Goal: Task Accomplishment & Management: Manage account settings

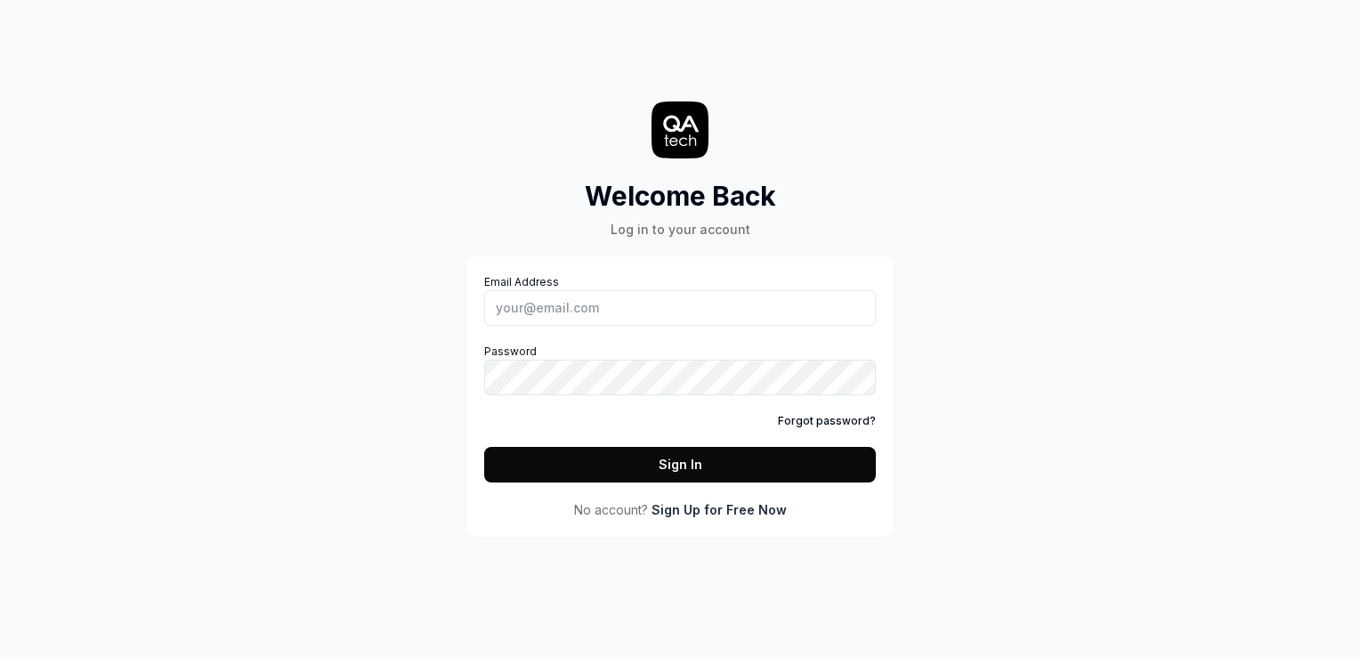
type input "[PERSON_NAME][EMAIL_ADDRESS]"
click at [661, 453] on button "Sign In" at bounding box center [680, 465] width 392 height 36
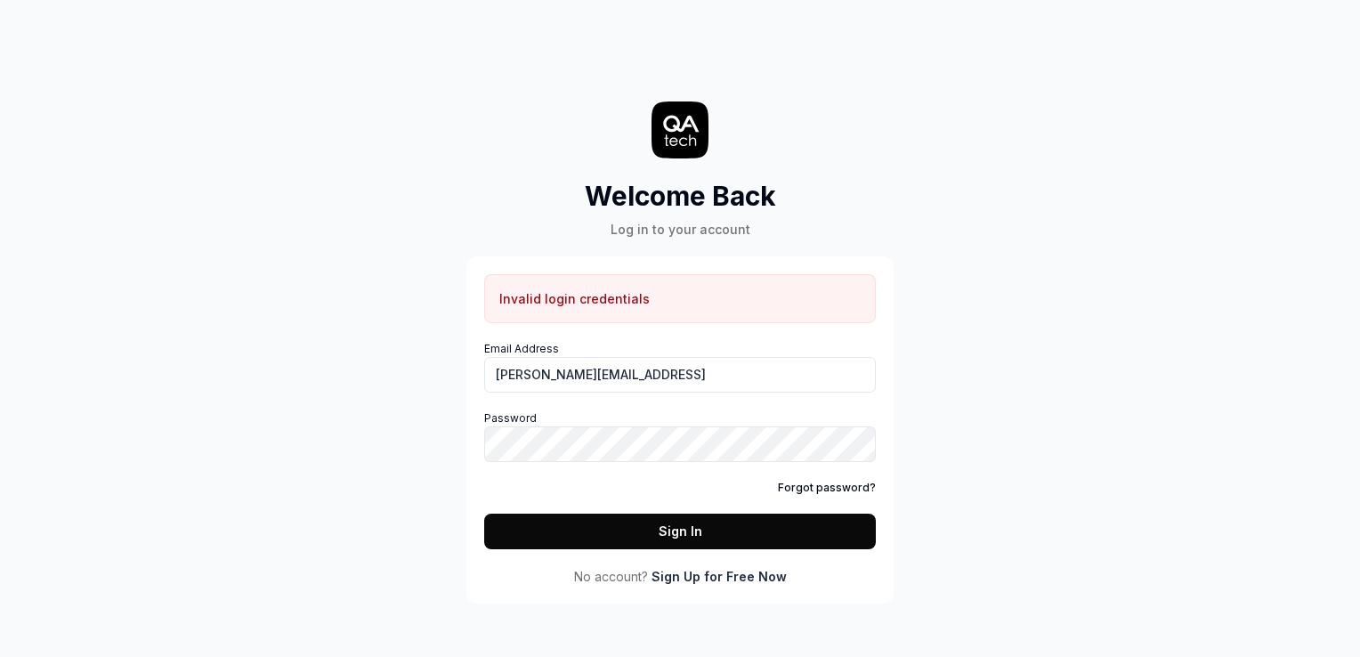
click at [837, 483] on link "Forgot password?" at bounding box center [827, 488] width 98 height 16
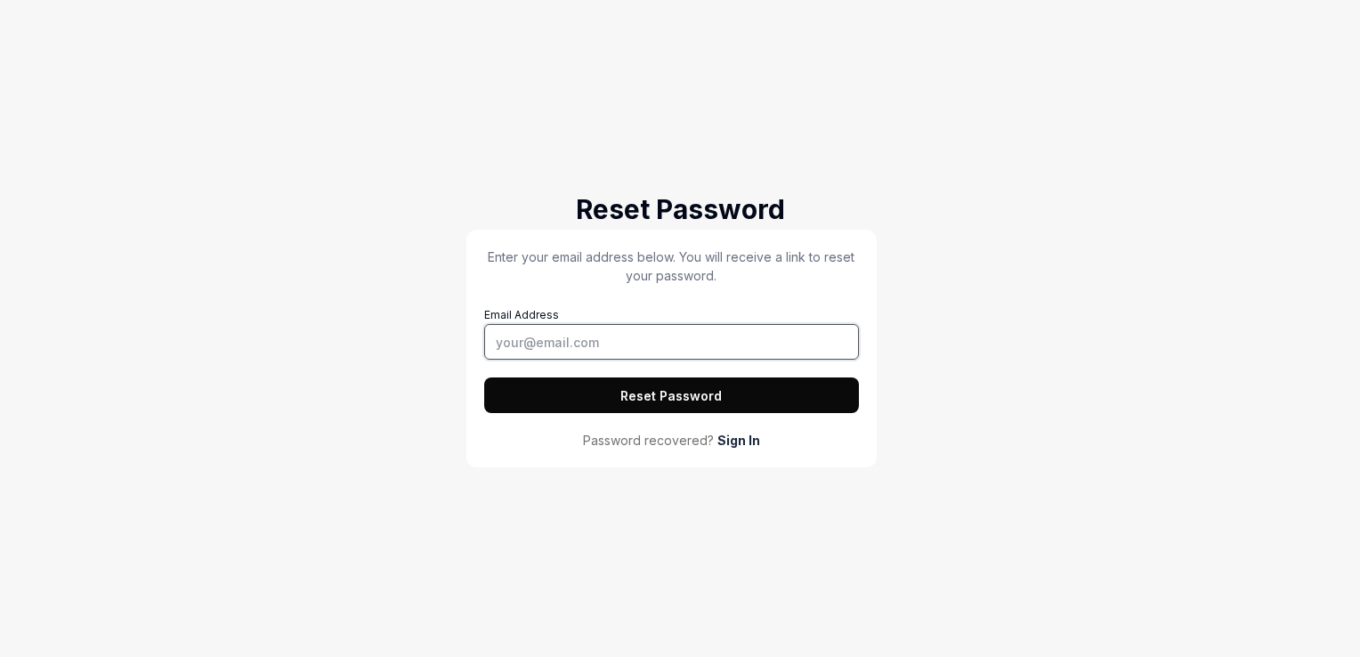
click at [716, 332] on input "Email Address" at bounding box center [671, 342] width 375 height 36
type input "[PERSON_NAME][EMAIL_ADDRESS]"
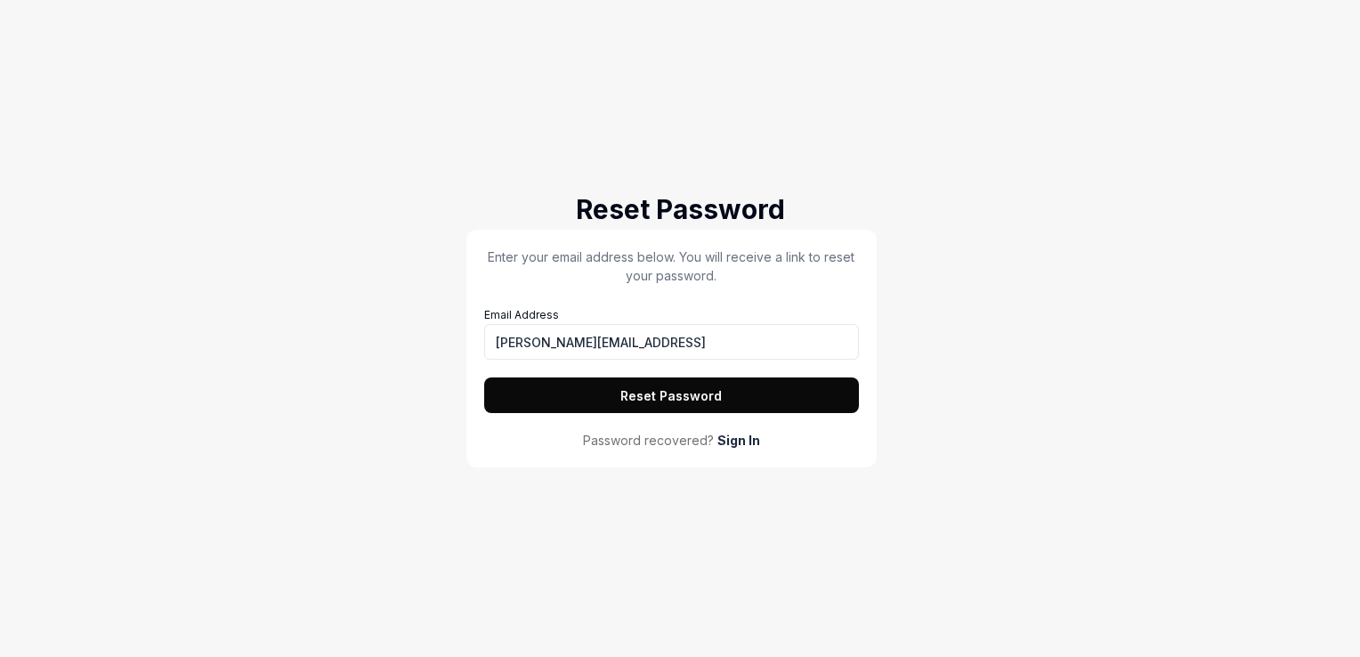
click at [661, 393] on button "Reset Password" at bounding box center [671, 395] width 375 height 36
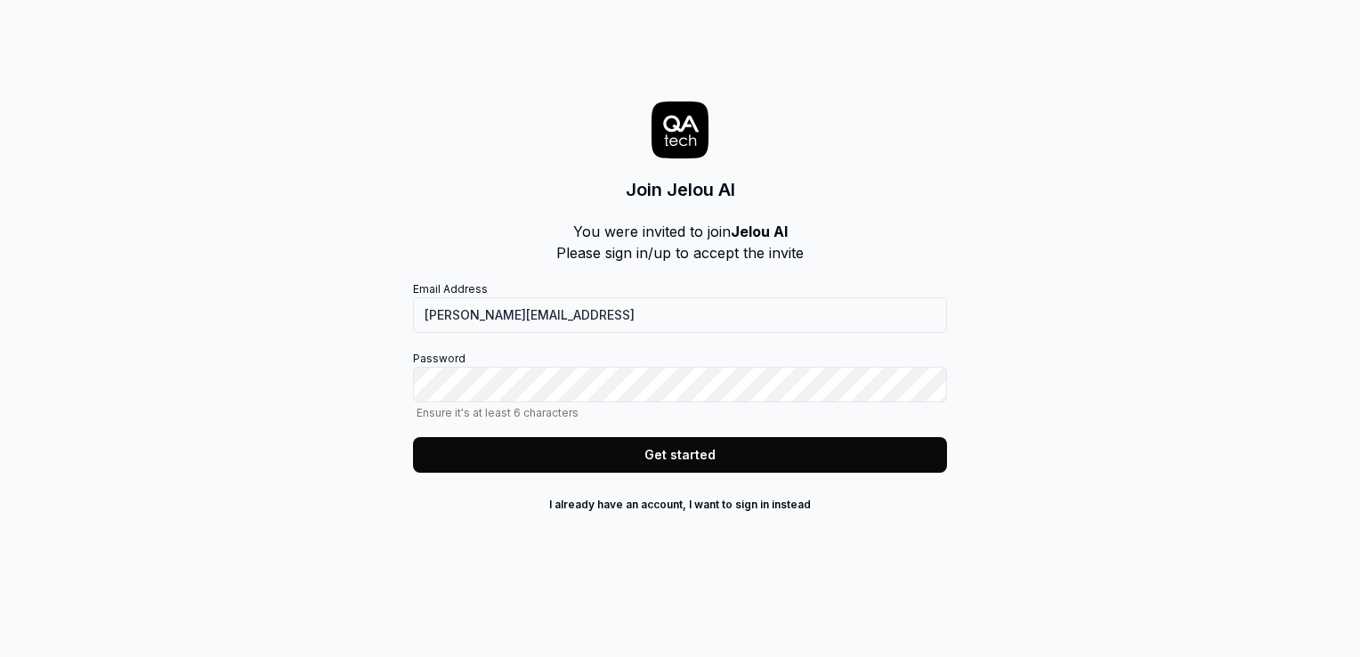
click at [569, 474] on div "Email Address [PERSON_NAME][EMAIL_ADDRESS] Password Ensure it's at least 6 char…" at bounding box center [680, 400] width 534 height 238
click at [620, 454] on button "Get started" at bounding box center [680, 455] width 534 height 36
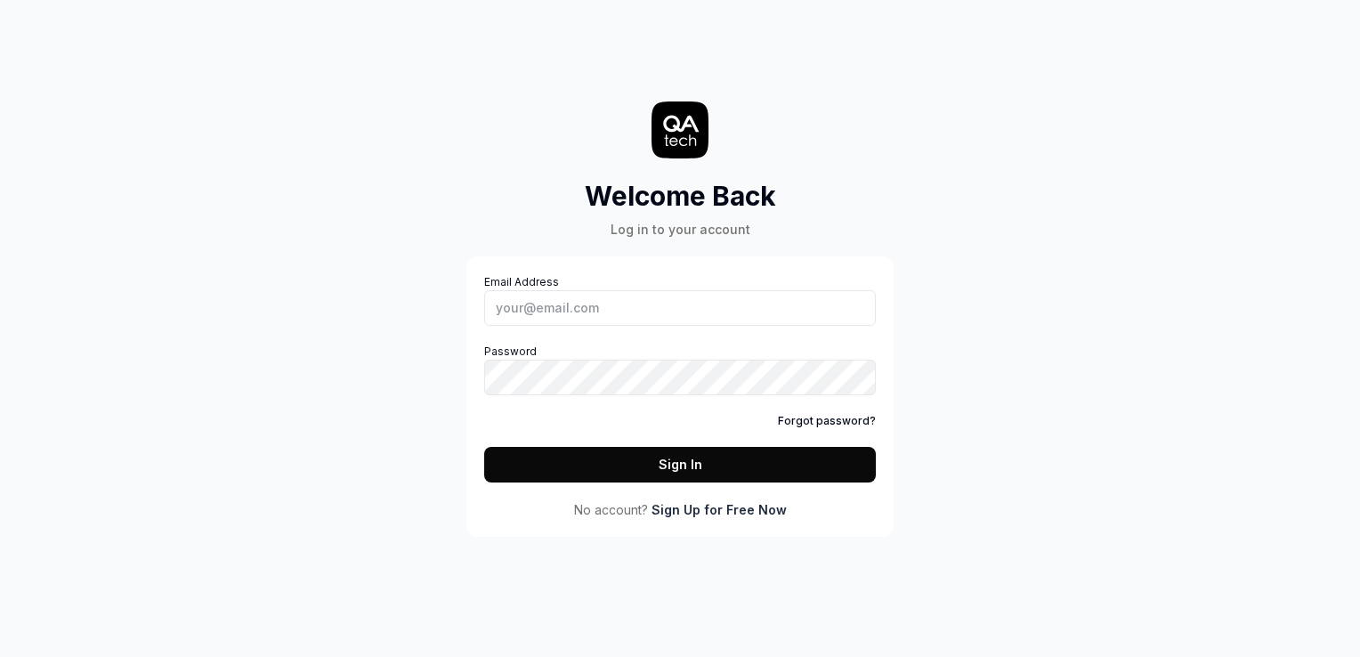
click at [981, 398] on div "Welcome Back Log in to your account Email Address Password Forgot password? Sig…" at bounding box center [680, 328] width 1360 height 657
click at [1083, 319] on div "Welcome Back Log in to your account Email Address Password Forgot password? Sig…" at bounding box center [680, 328] width 1360 height 657
click at [1083, 320] on div "Welcome Back Log in to your account Email Address Password Forgot password? Sig…" at bounding box center [680, 328] width 1360 height 657
click at [662, 294] on input "Email Address" at bounding box center [680, 308] width 392 height 36
type input "[PERSON_NAME][EMAIL_ADDRESS]"
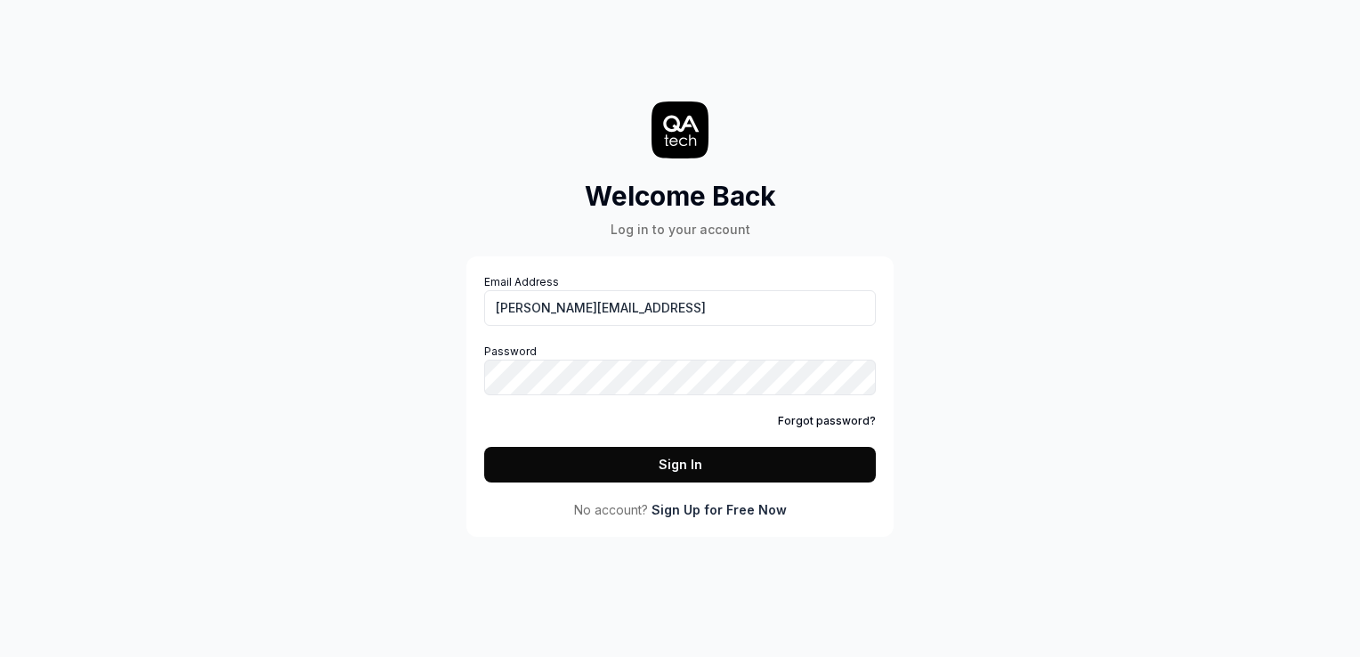
click at [652, 472] on button "Sign In" at bounding box center [680, 465] width 392 height 36
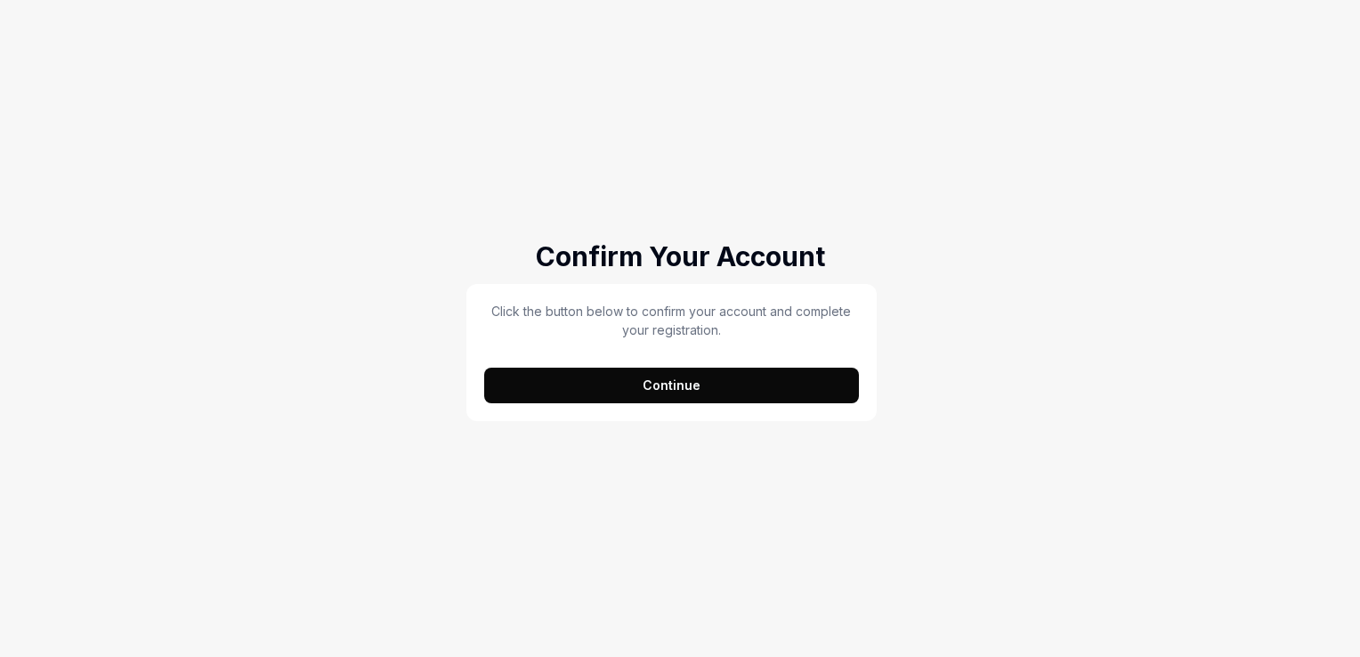
click at [716, 398] on button "Continue" at bounding box center [671, 386] width 375 height 36
